Goal: Find specific page/section: Find specific page/section

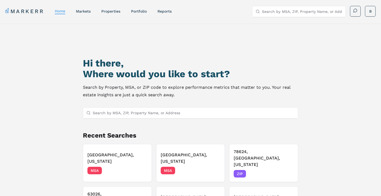
click at [165, 113] on input "Search by MSA, ZIP, Property Name, or Address" at bounding box center [194, 112] width 202 height 11
paste input "[STREET_ADDRESS]"
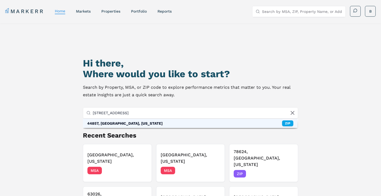
type input "[STREET_ADDRESS]"
click at [159, 123] on div "44857, [GEOGRAPHIC_DATA], [US_STATE] ZIP" at bounding box center [190, 122] width 215 height 9
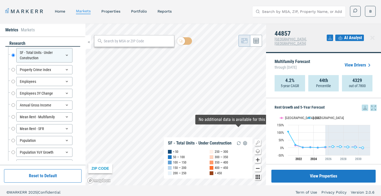
click at [259, 159] on icon "Zoom in map button" at bounding box center [258, 160] width 4 height 4
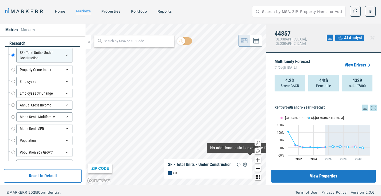
click at [258, 168] on icon "Zoom out map button" at bounding box center [258, 168] width 4 height 1
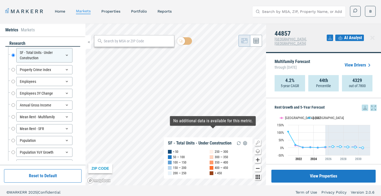
click at [258, 168] on icon "Zoom out map button" at bounding box center [258, 168] width 4 height 1
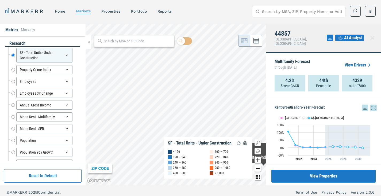
click at [258, 168] on icon "Zoom out map button" at bounding box center [258, 168] width 4 height 1
